Goal: Navigation & Orientation: Find specific page/section

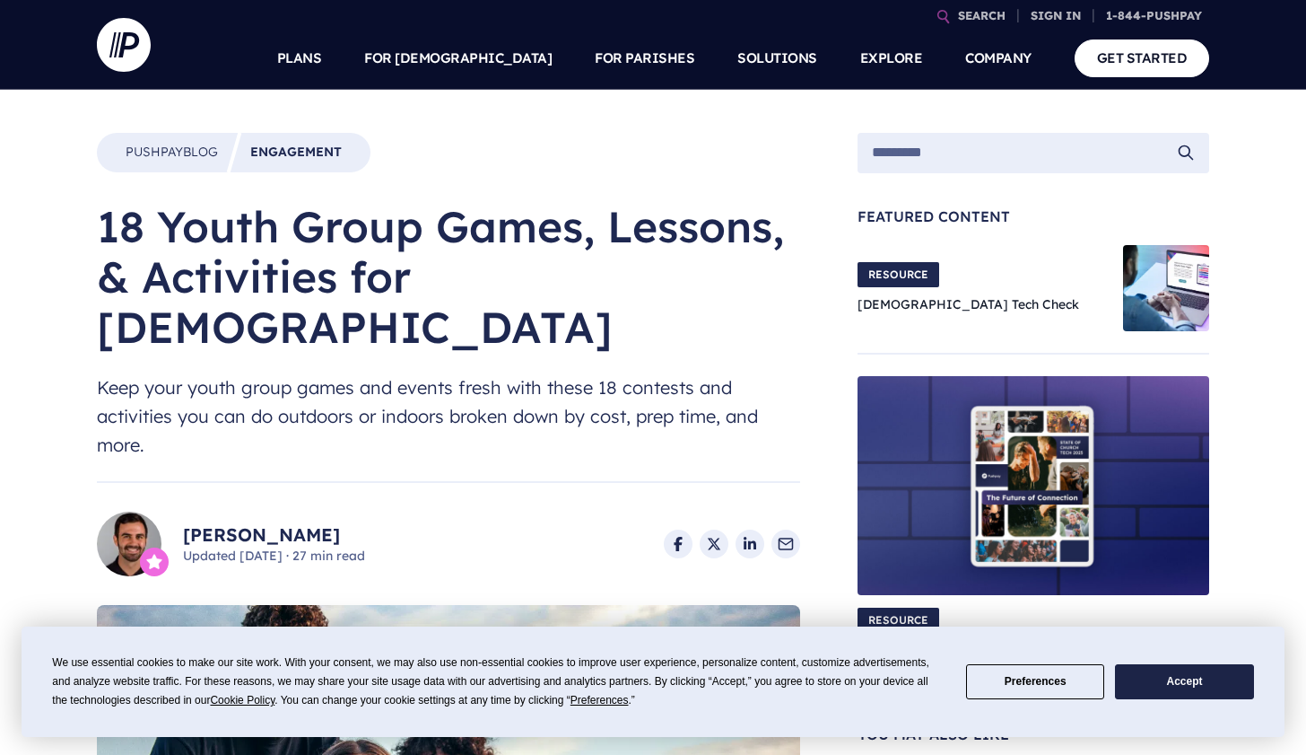
click at [1177, 689] on button "Accept" at bounding box center [1184, 681] width 138 height 35
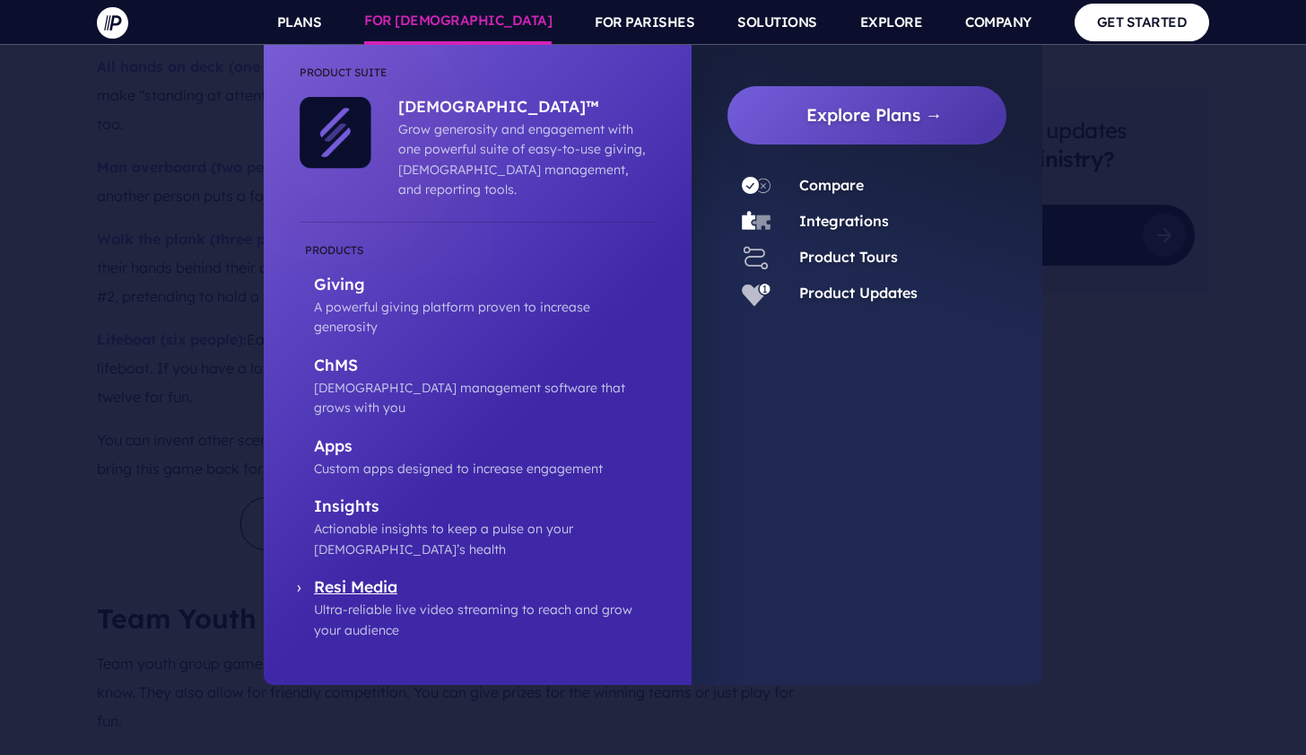
scroll to position [4128, 0]
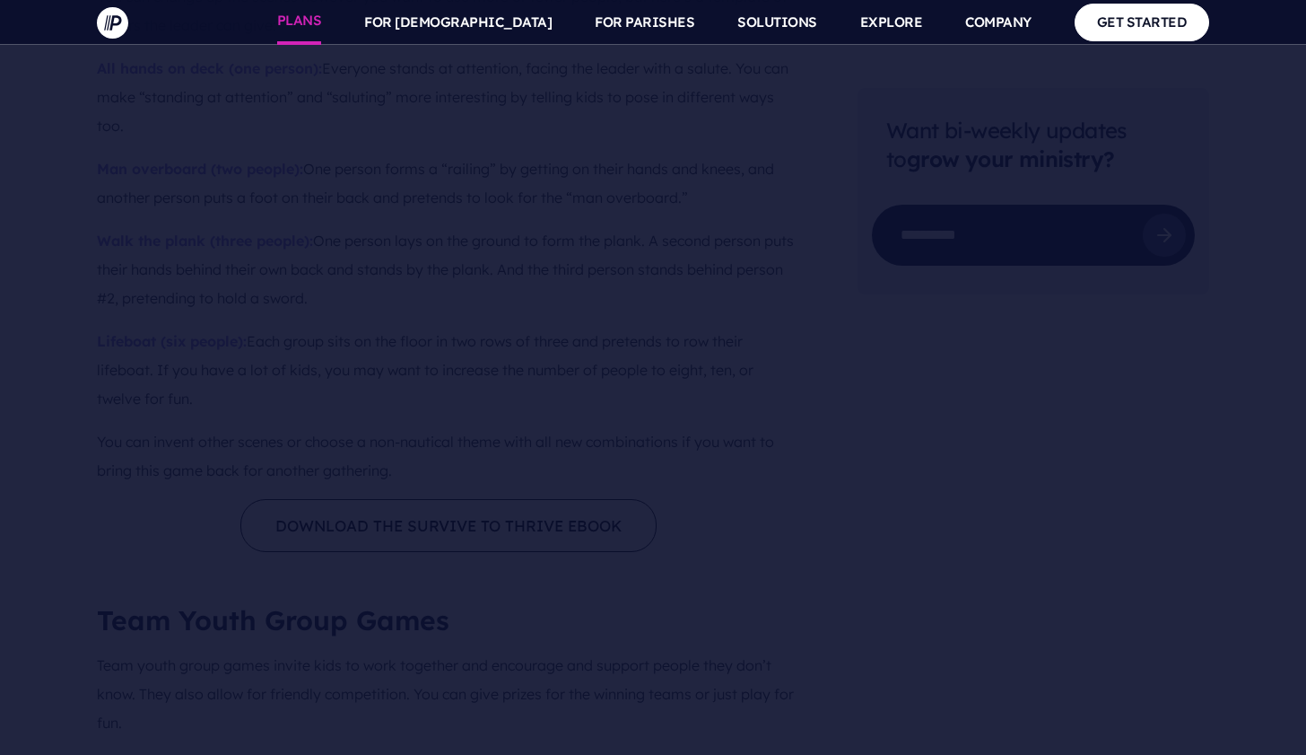
click at [322, 25] on link "PLANS" at bounding box center [299, 22] width 45 height 45
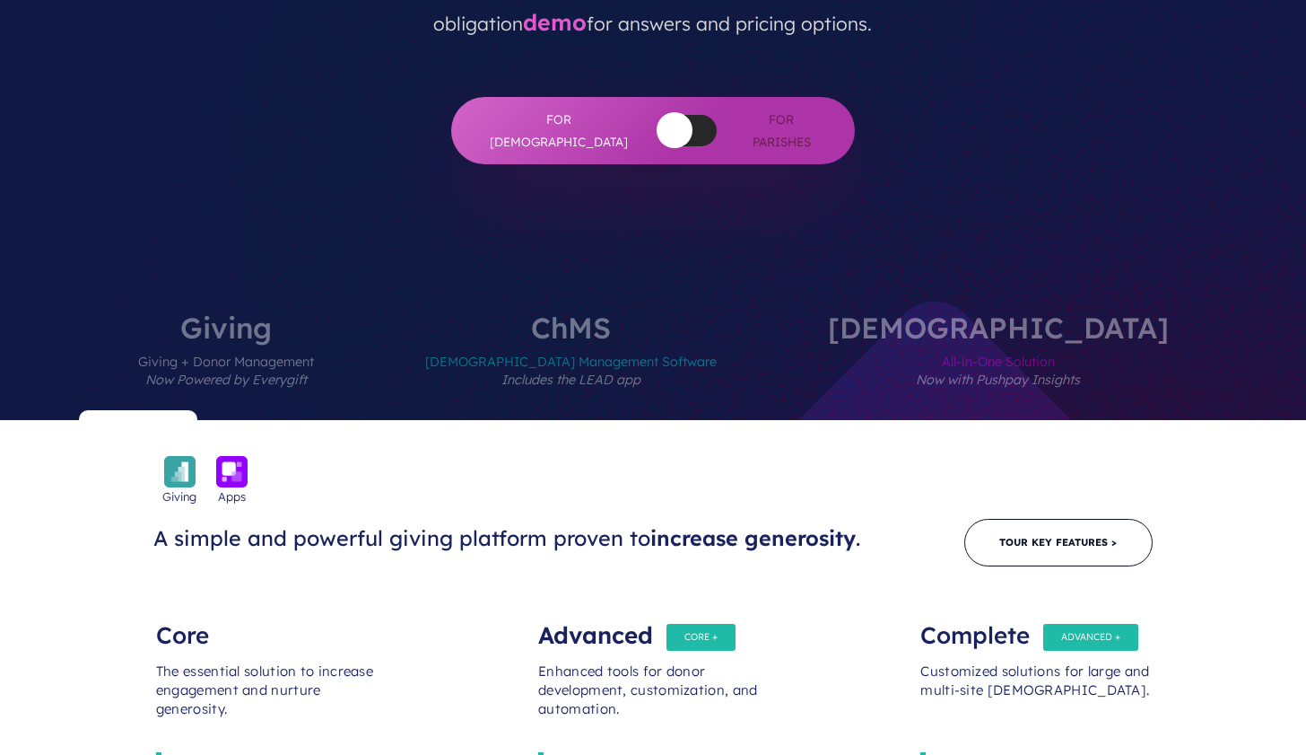
scroll to position [522, 0]
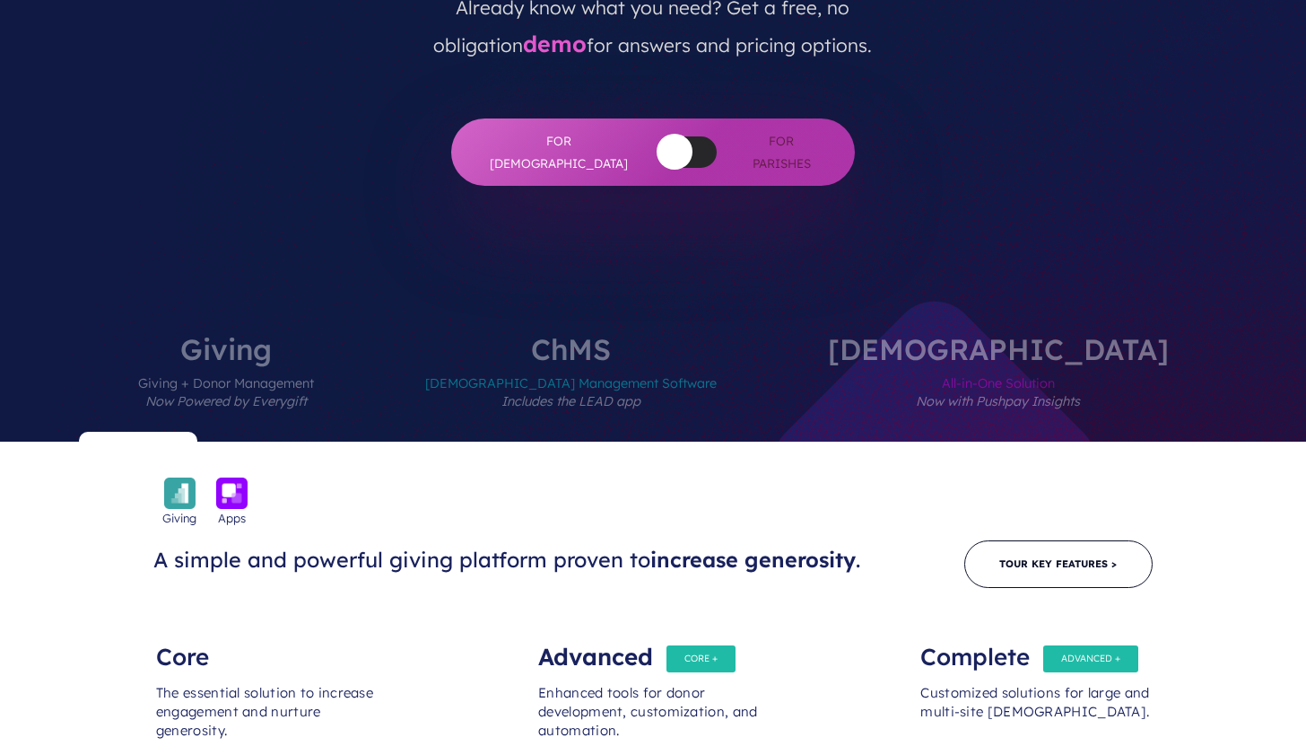
click at [667, 363] on span "[DEMOGRAPHIC_DATA] Management Software Includes the LEAD app" at bounding box center [571, 402] width 292 height 78
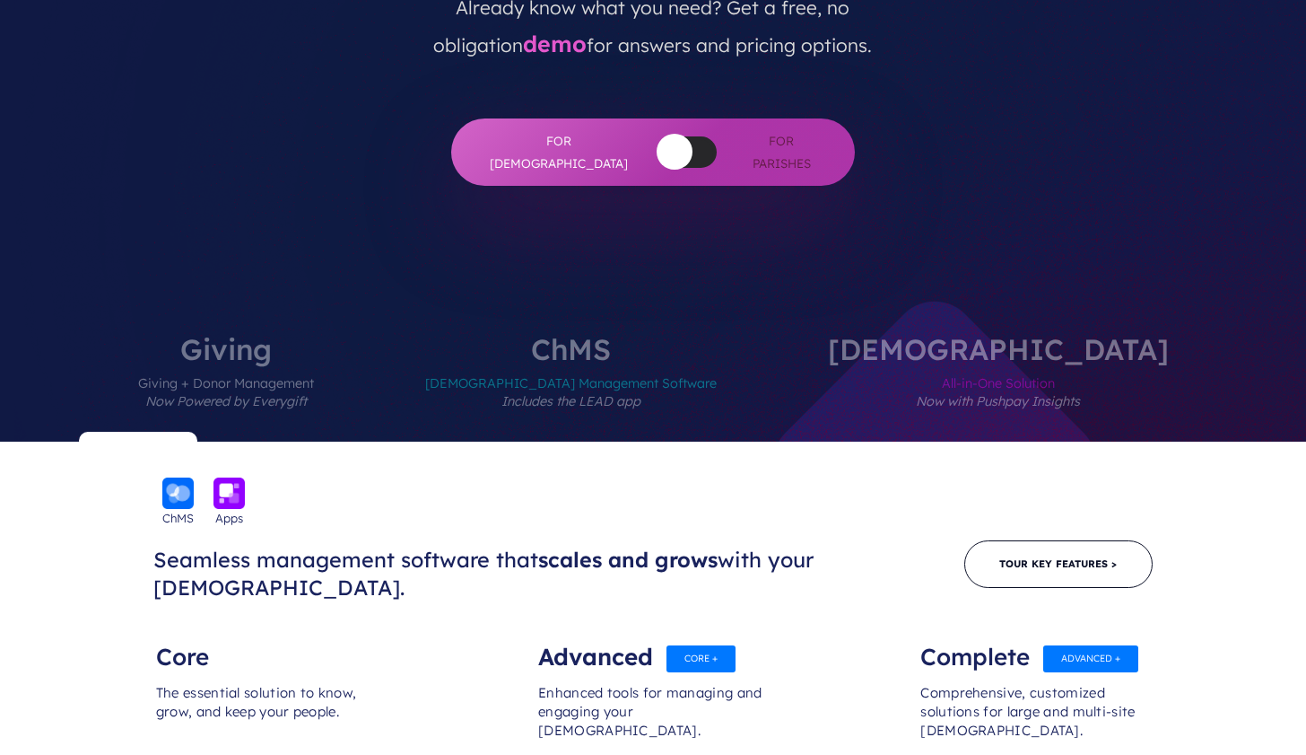
click at [900, 363] on span "All-in-One Solution Now with Pushpay Insights" at bounding box center [998, 402] width 341 height 78
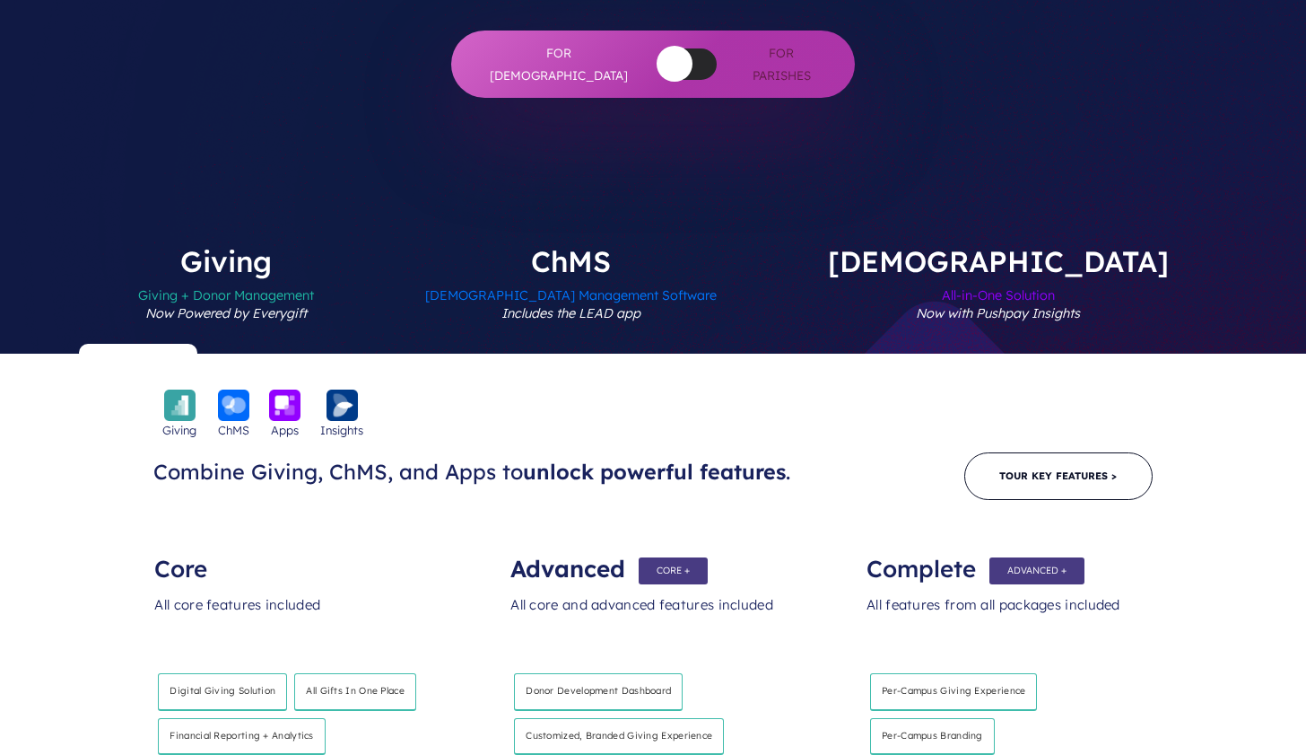
scroll to position [590, 0]
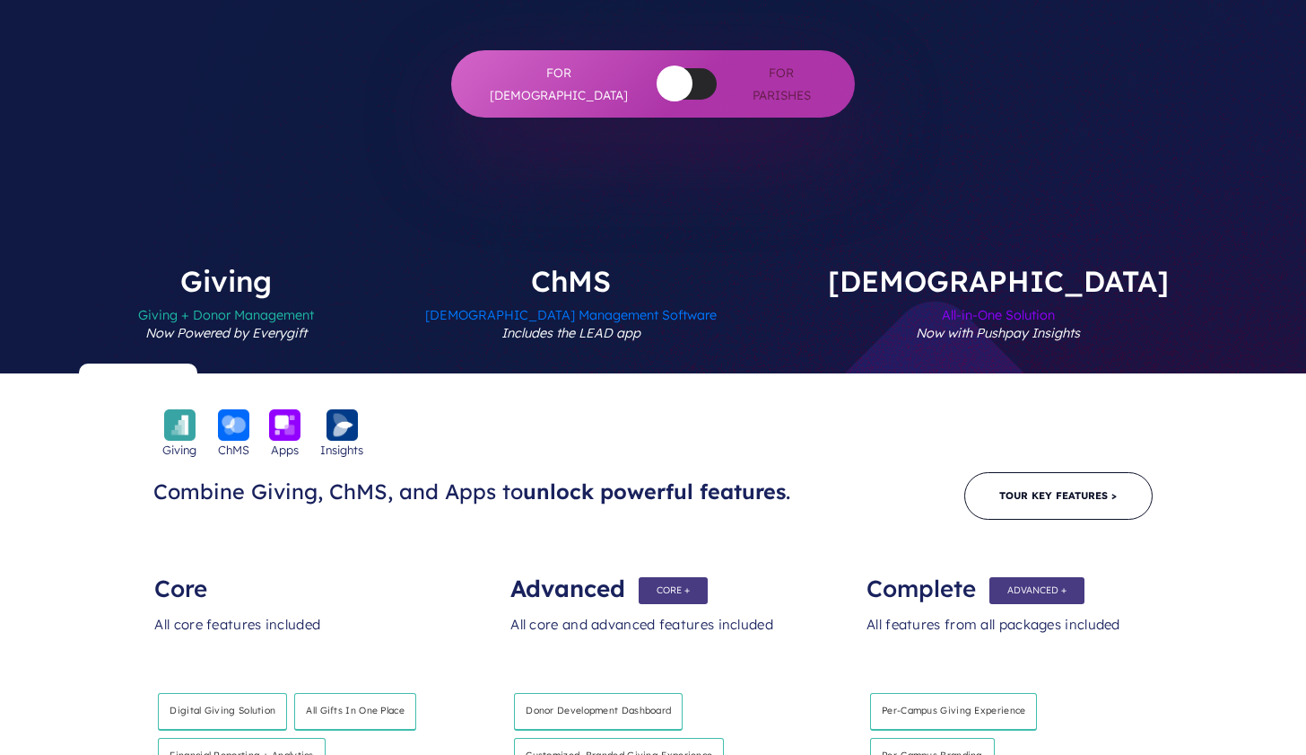
click at [689, 295] on span "[DEMOGRAPHIC_DATA] Management Software Includes the LEAD app" at bounding box center [571, 334] width 292 height 78
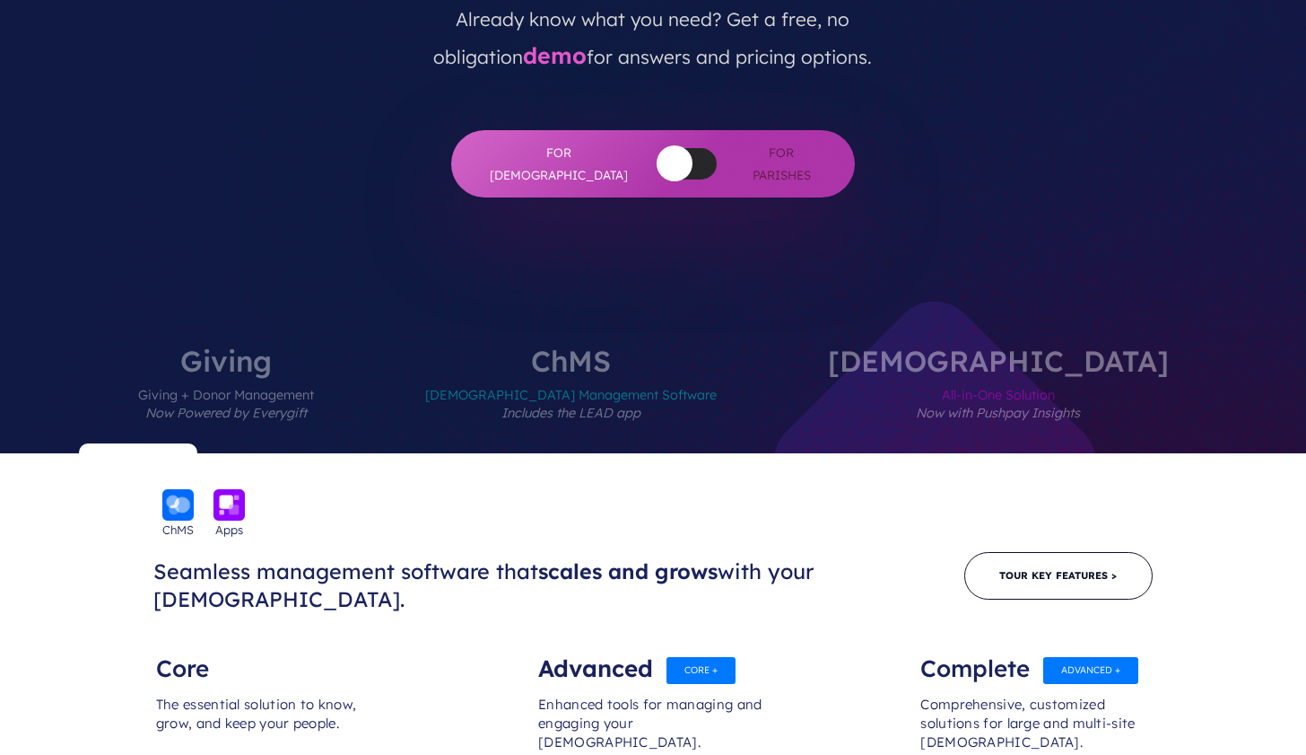
scroll to position [508, 0]
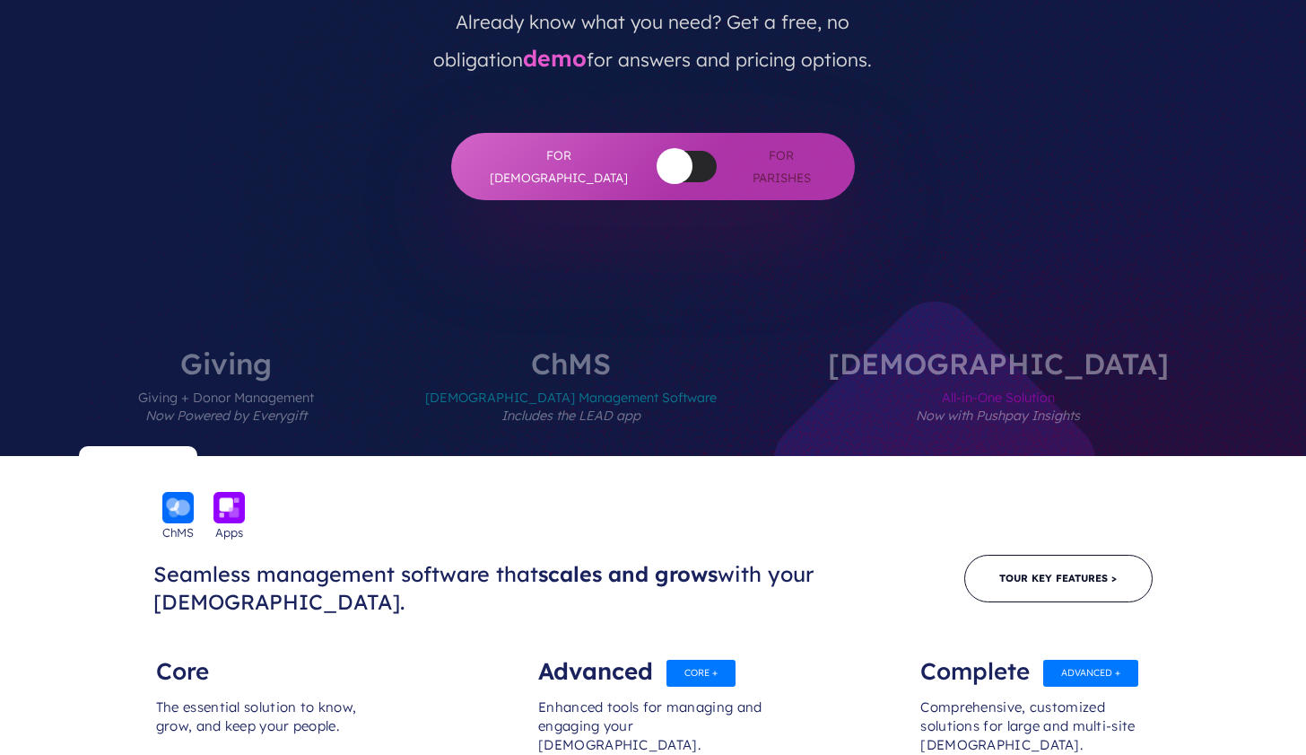
click at [368, 349] on label "Giving Giving + Donor Management Now Powered by Everygift" at bounding box center [225, 402] width 283 height 107
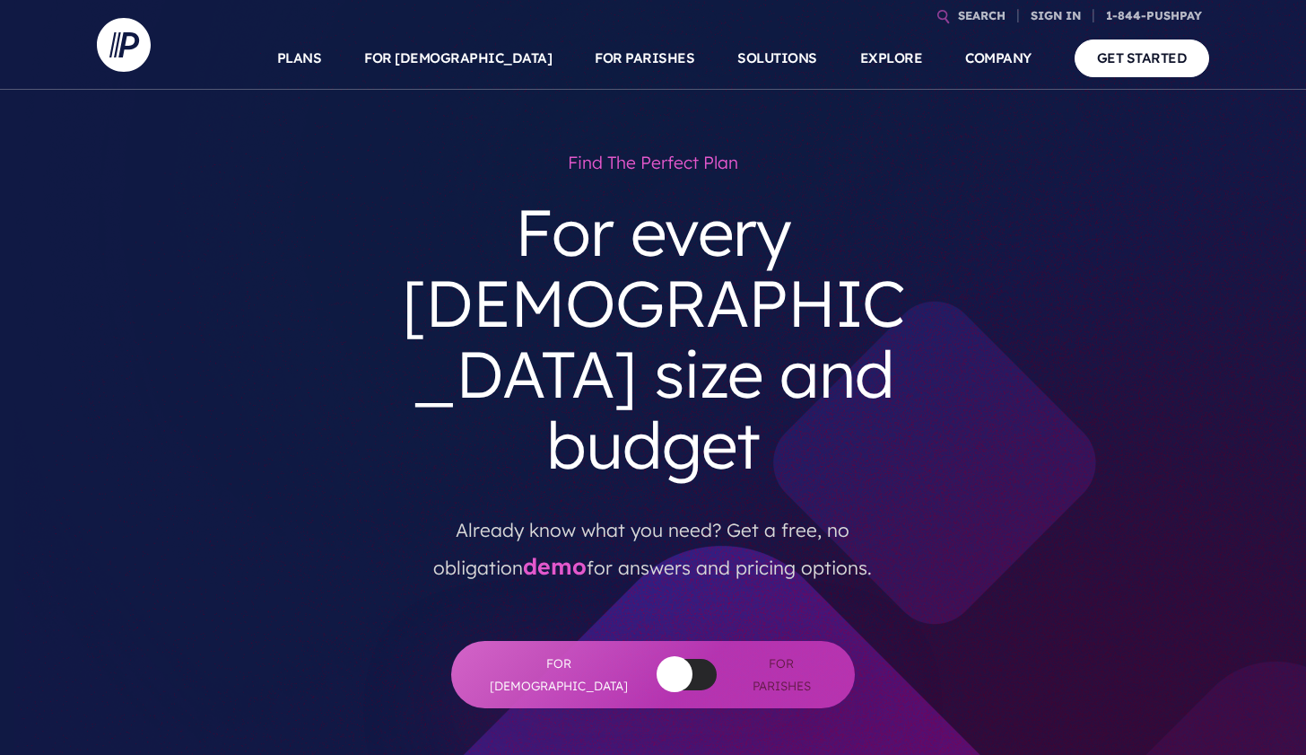
scroll to position [0, 0]
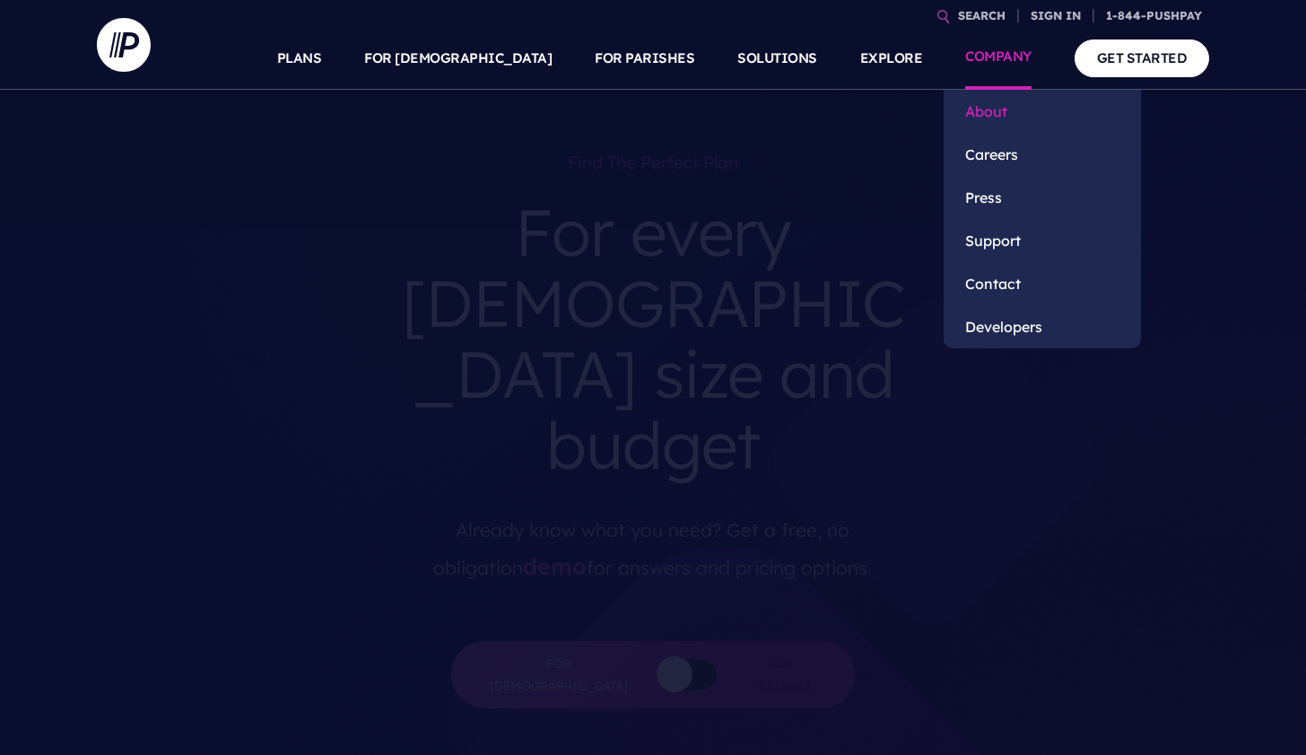
click at [982, 106] on link "About" at bounding box center [1042, 111] width 197 height 43
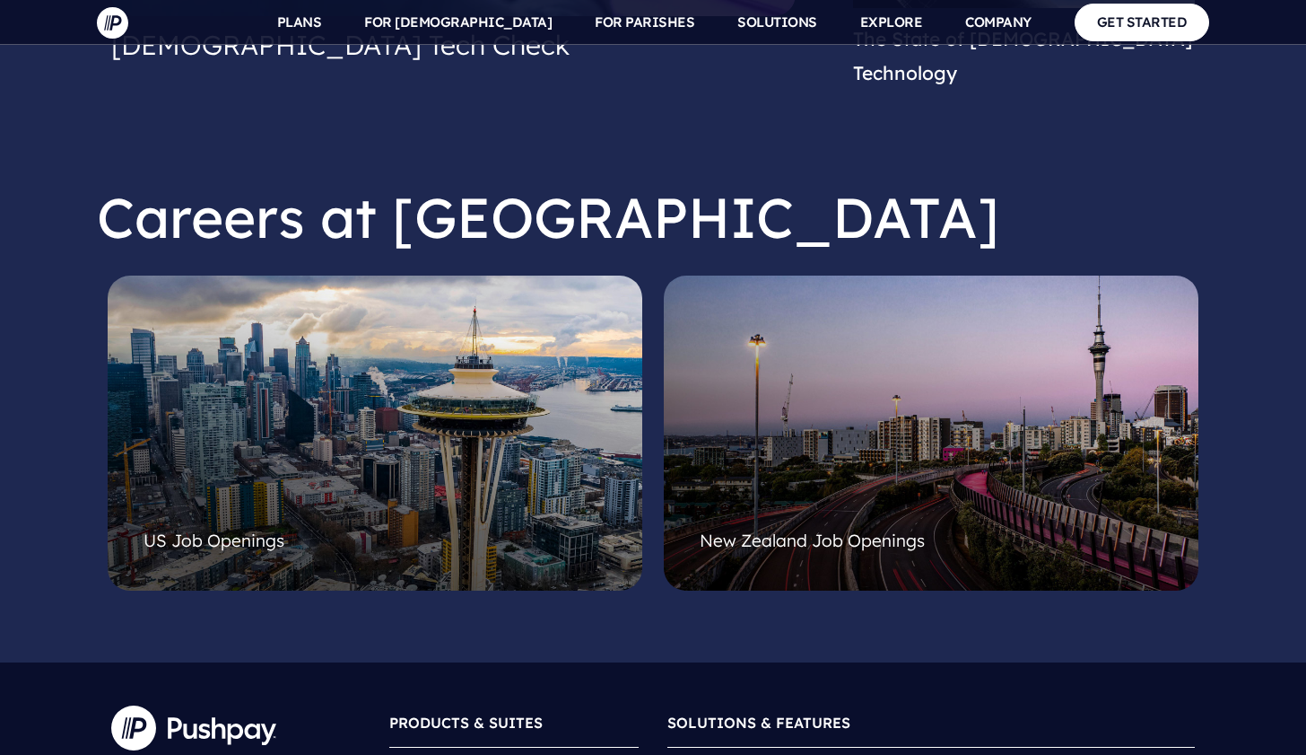
scroll to position [4521, 0]
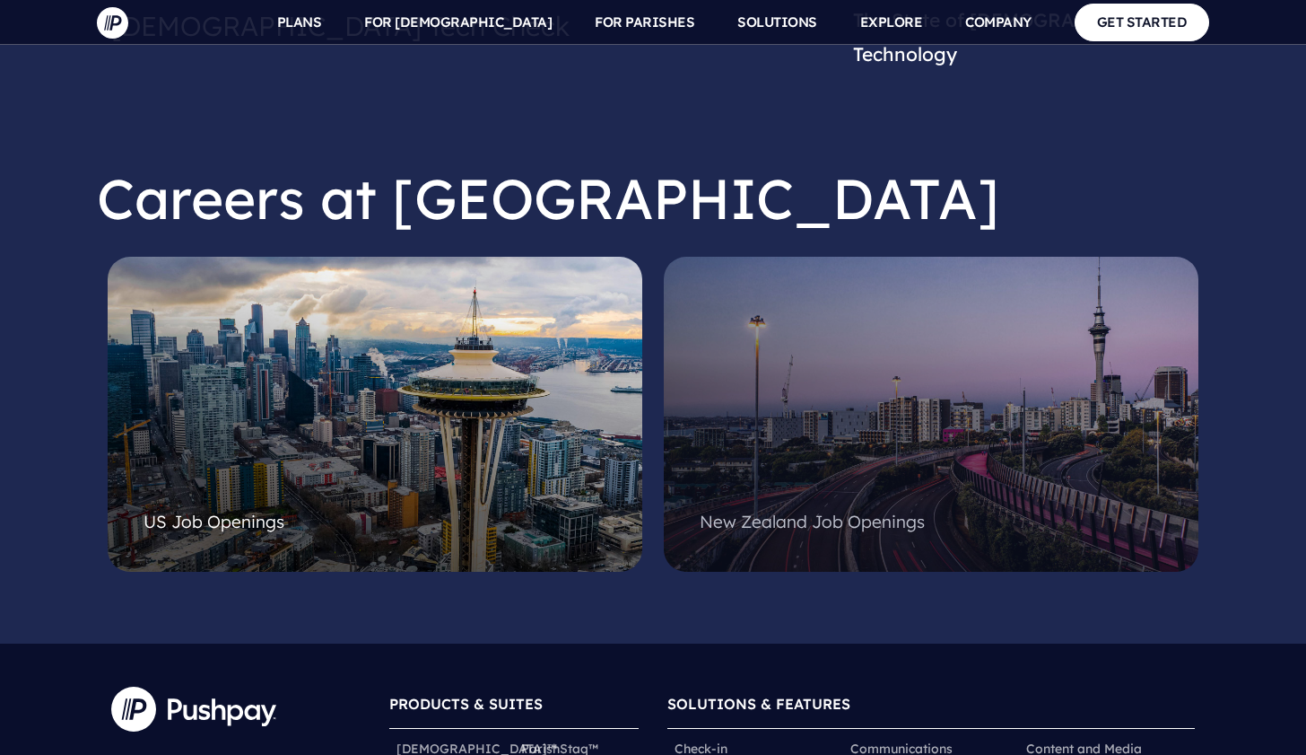
click at [789, 510] on span "New Zealand Job Openings" at bounding box center [812, 521] width 225 height 22
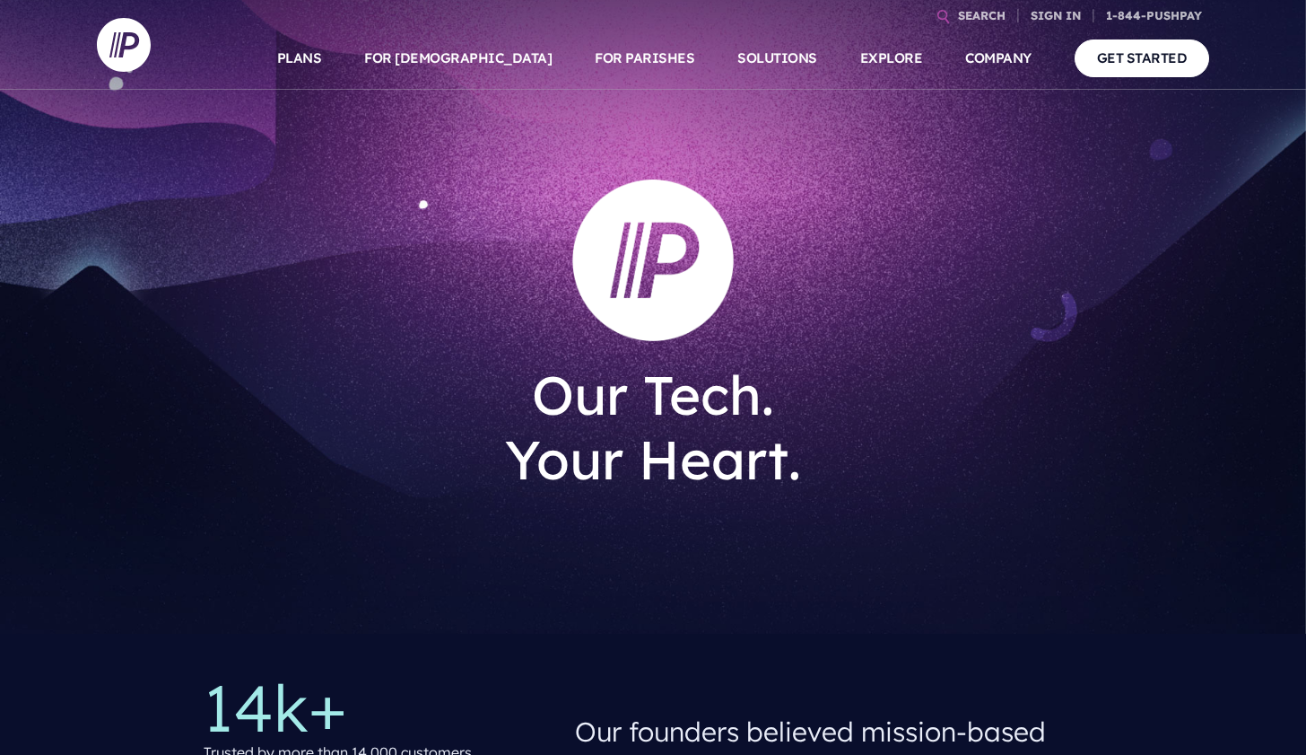
scroll to position [0, 0]
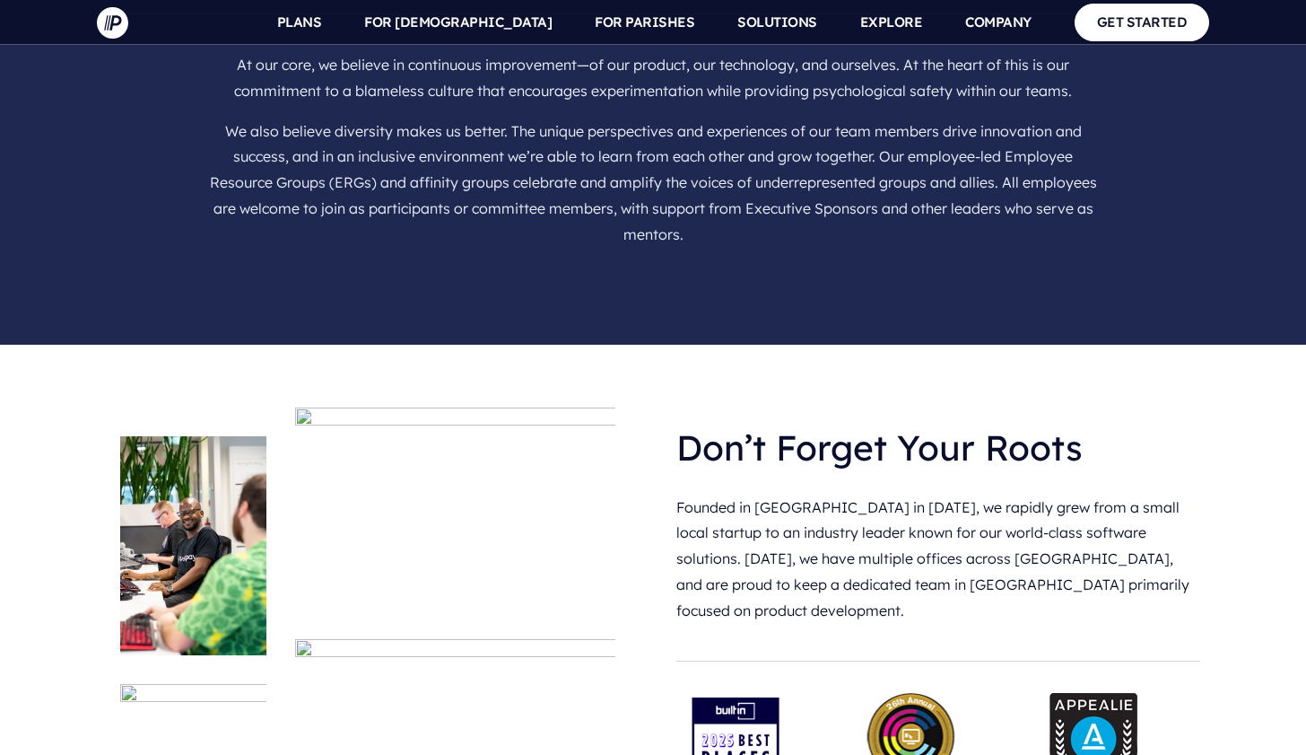
click at [220, 436] on img at bounding box center [193, 546] width 146 height 220
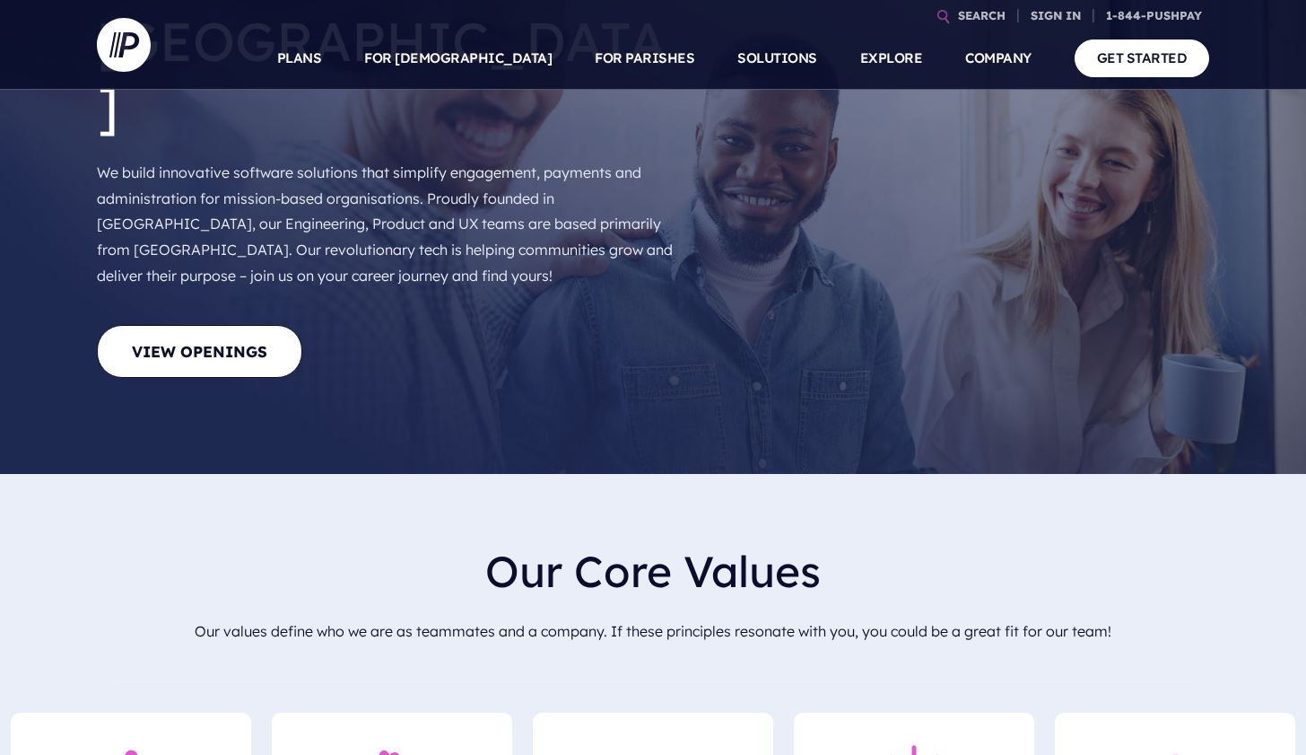
scroll to position [106, 0]
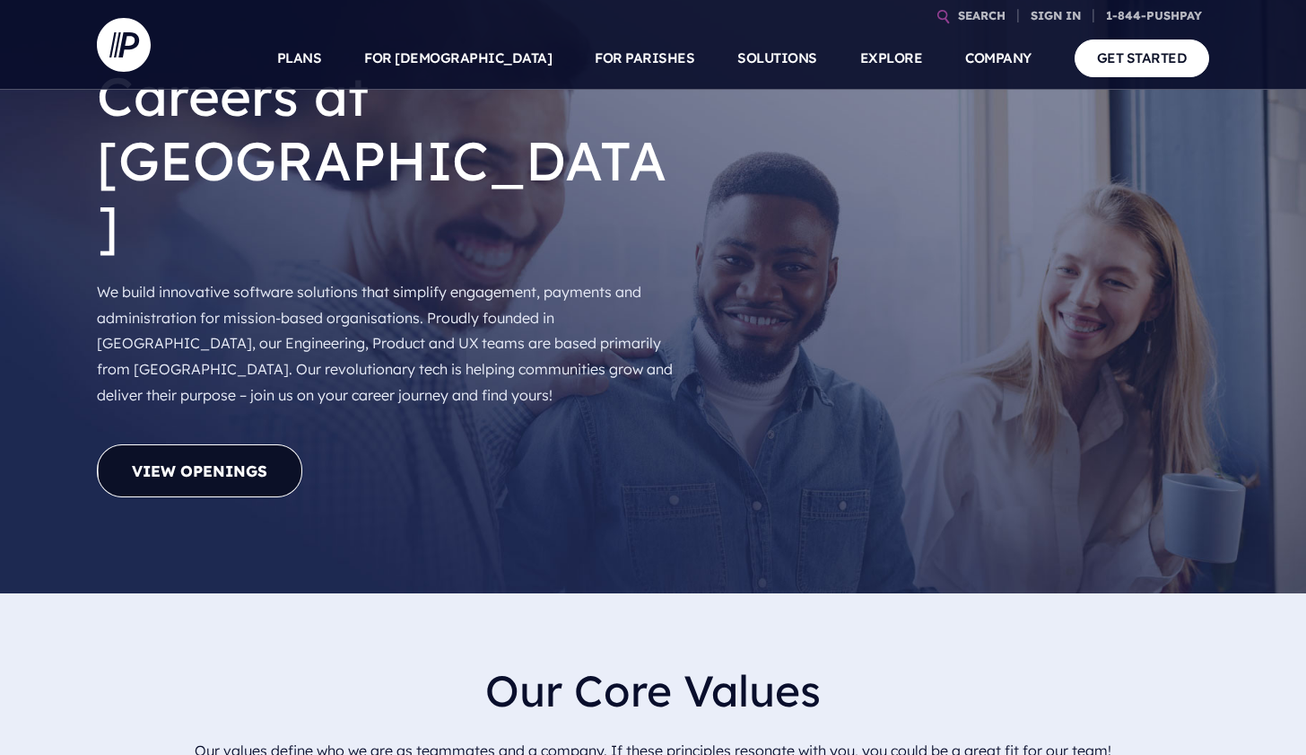
click at [225, 444] on link "View Openings" at bounding box center [199, 470] width 205 height 53
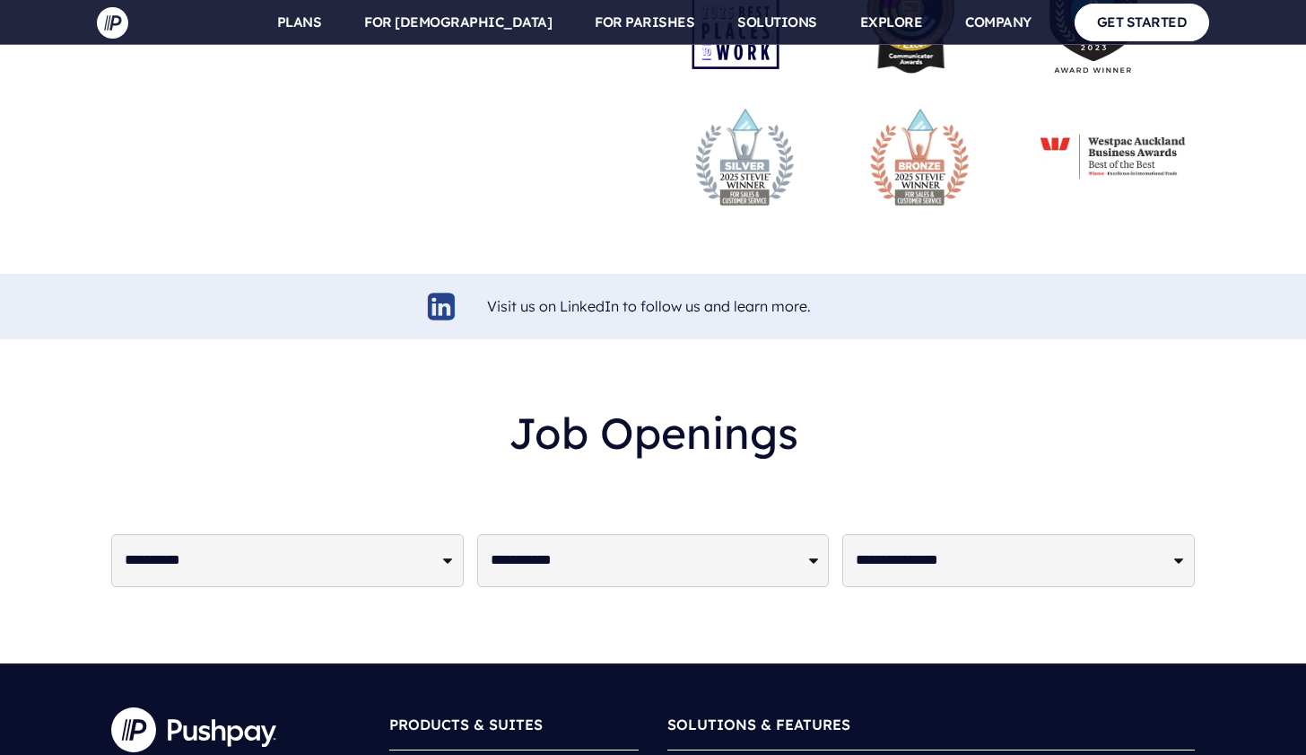
scroll to position [4289, 0]
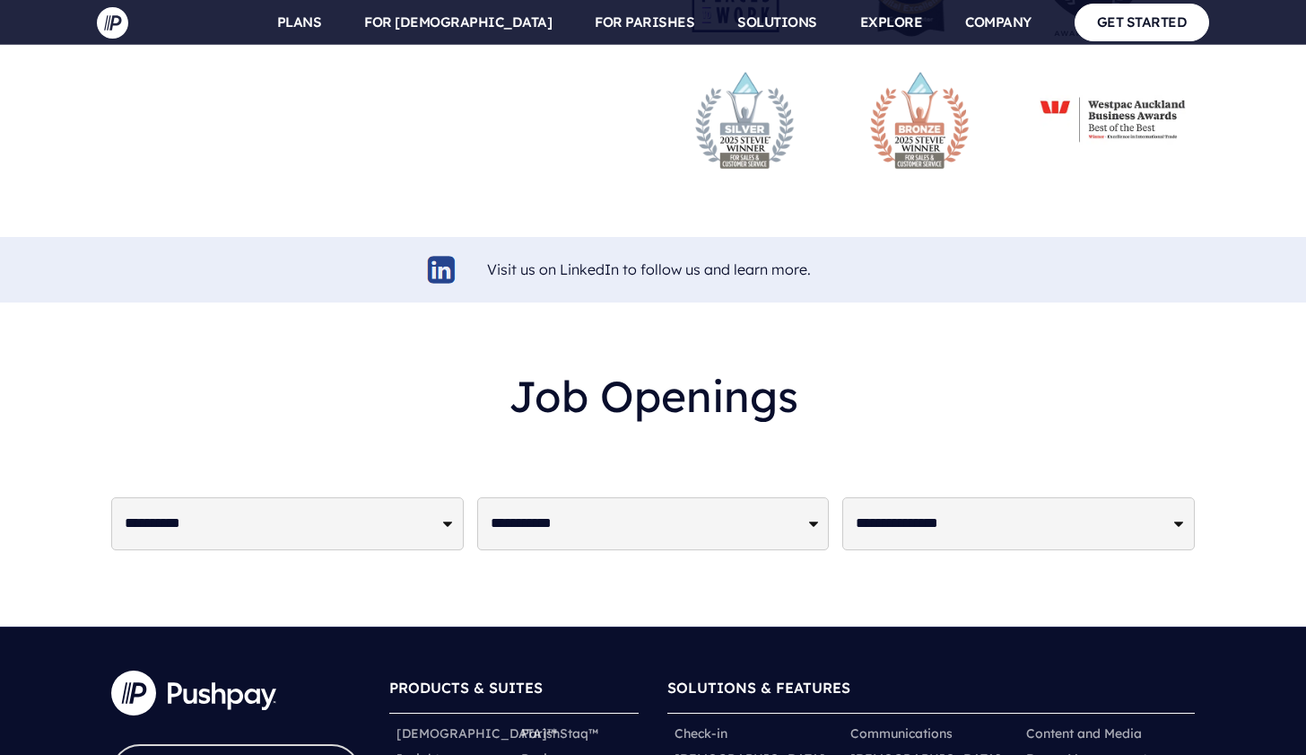
click at [528, 497] on select "**********" at bounding box center [653, 523] width 353 height 53
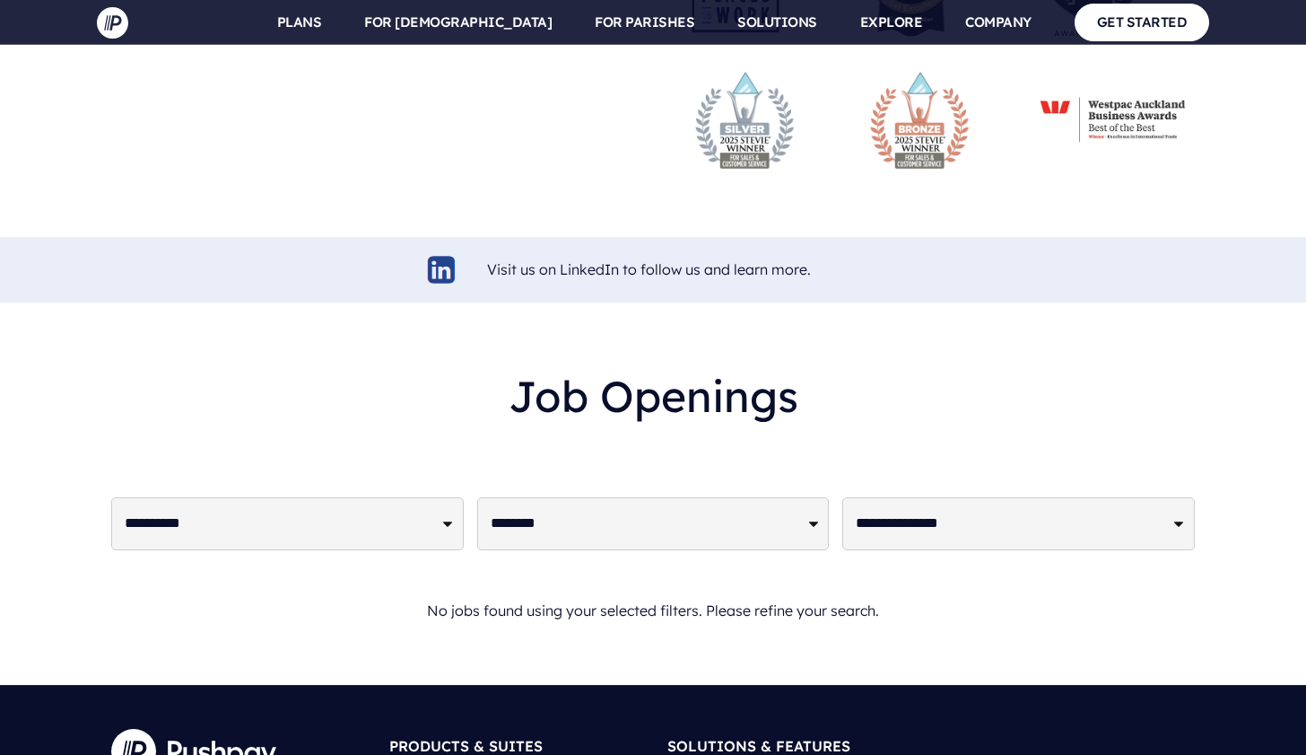
click at [534, 497] on select "**********" at bounding box center [653, 523] width 353 height 53
select select "**********"
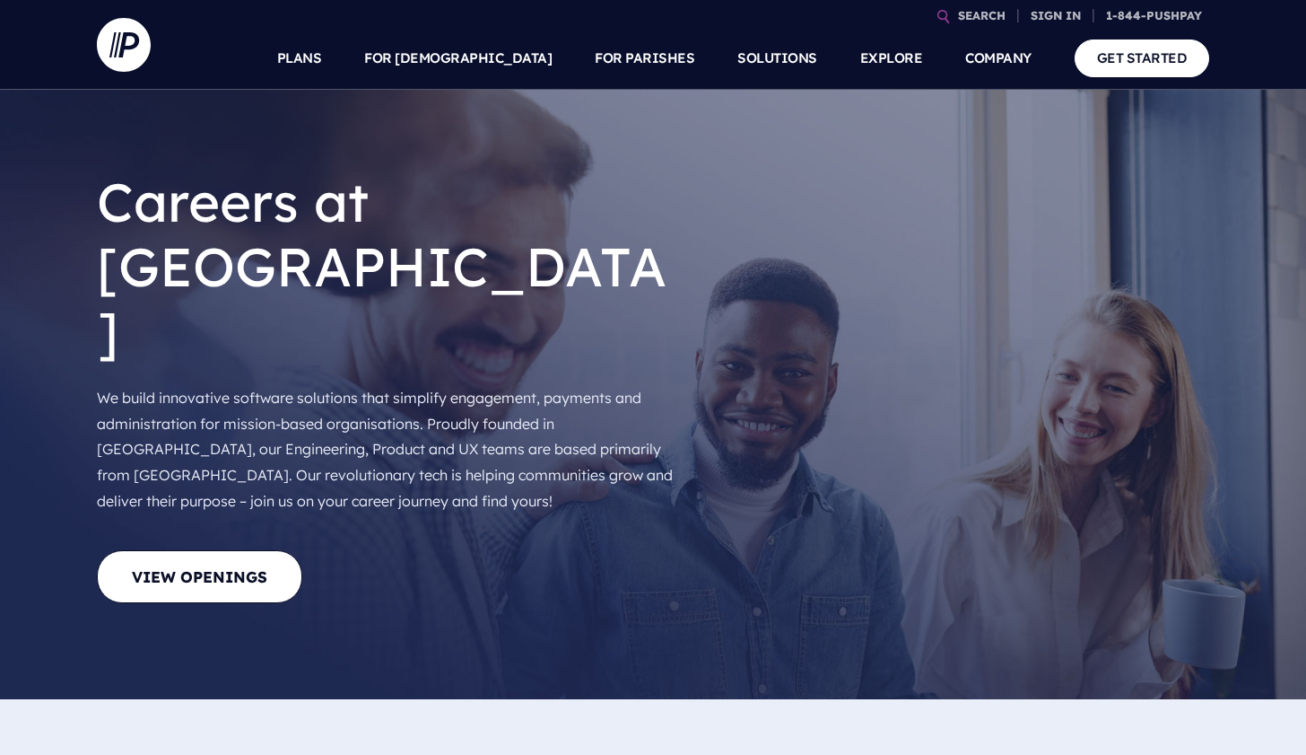
scroll to position [0, 0]
